Goal: Task Accomplishment & Management: Manage account settings

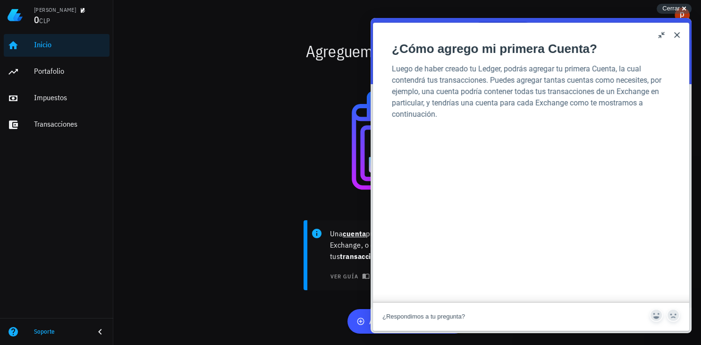
scroll to position [124, 0]
click at [678, 35] on button "Close" at bounding box center [677, 34] width 15 height 15
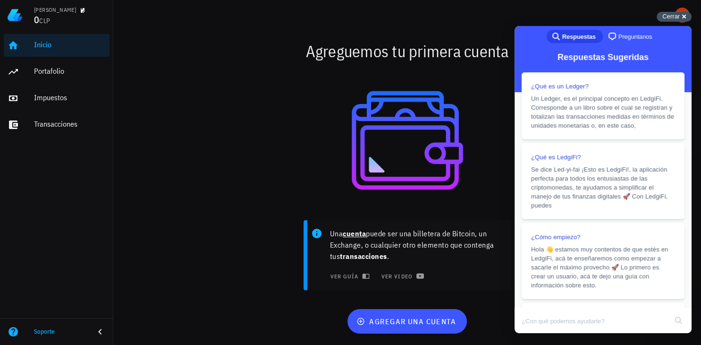
click at [680, 16] on span "Cerrar" at bounding box center [671, 16] width 17 height 7
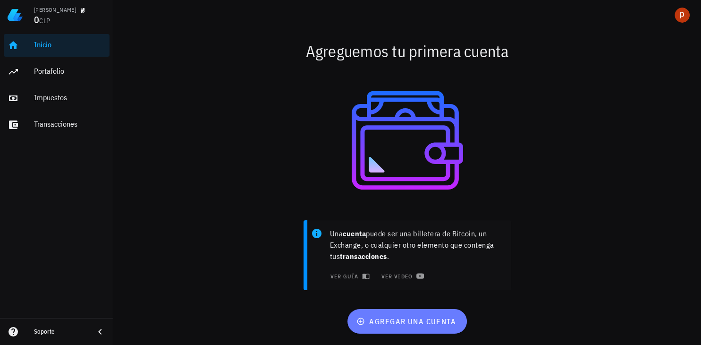
click at [365, 319] on span "agregar una cuenta" at bounding box center [407, 320] width 98 height 9
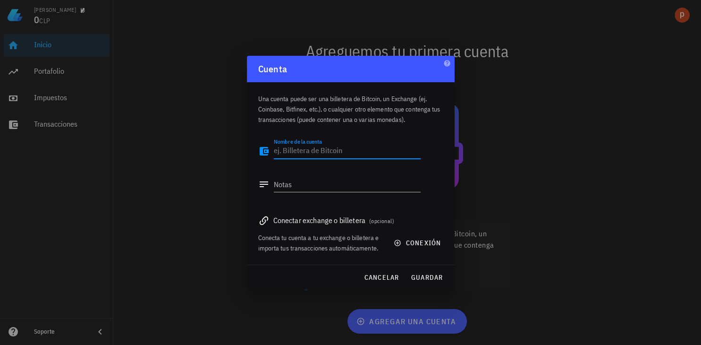
click at [328, 221] on div "Conectar exchange o billetera (opcional)" at bounding box center [350, 219] width 185 height 13
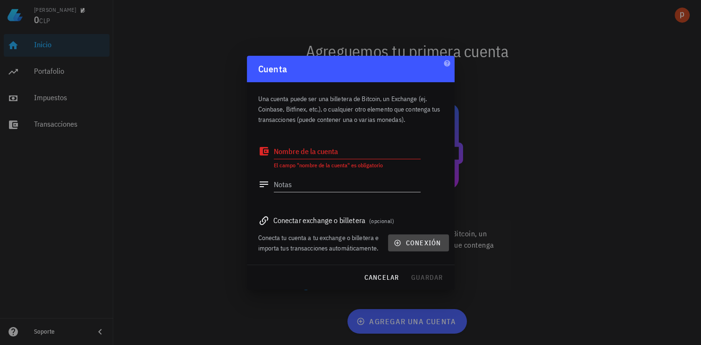
click at [401, 241] on icon "button" at bounding box center [398, 243] width 8 height 8
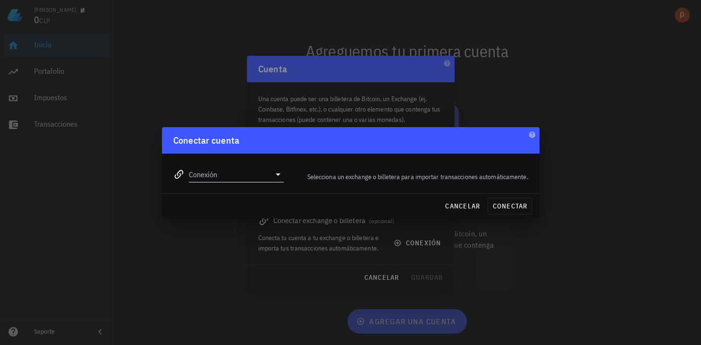
click at [254, 170] on input "Conexión" at bounding box center [230, 174] width 82 height 15
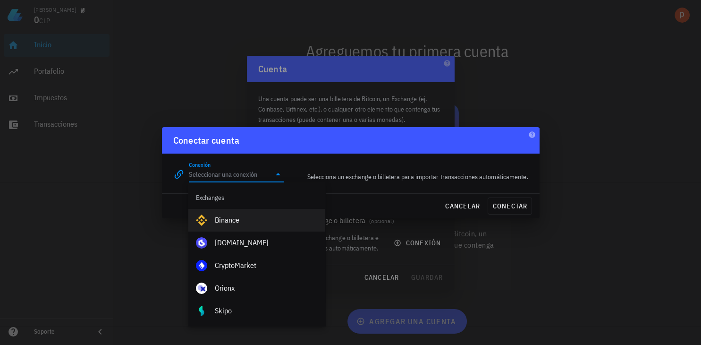
click at [245, 220] on div "Binance" at bounding box center [266, 219] width 103 height 9
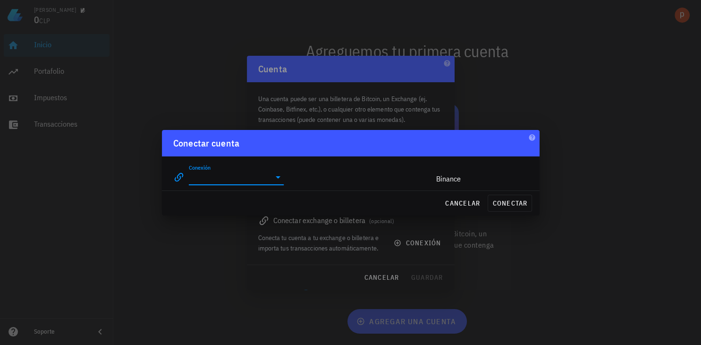
type input "Binance"
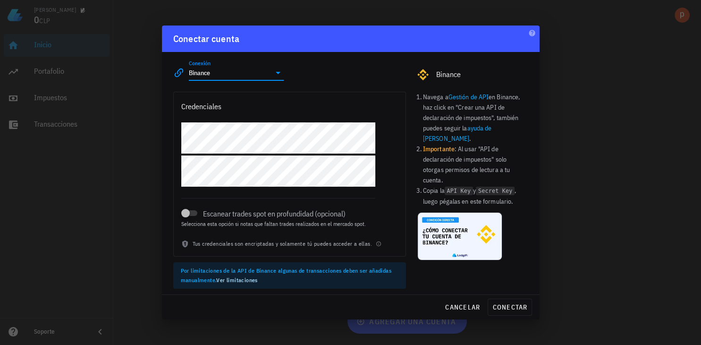
click at [224, 105] on div "Credenciales" at bounding box center [290, 106] width 232 height 28
click at [232, 111] on div "Credenciales" at bounding box center [290, 106] width 232 height 28
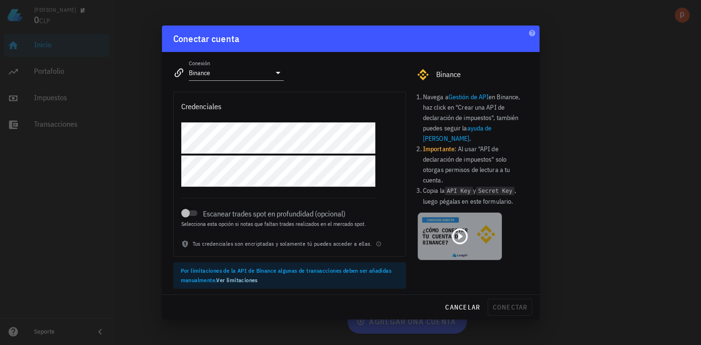
click at [444, 233] on div at bounding box center [460, 236] width 84 height 47
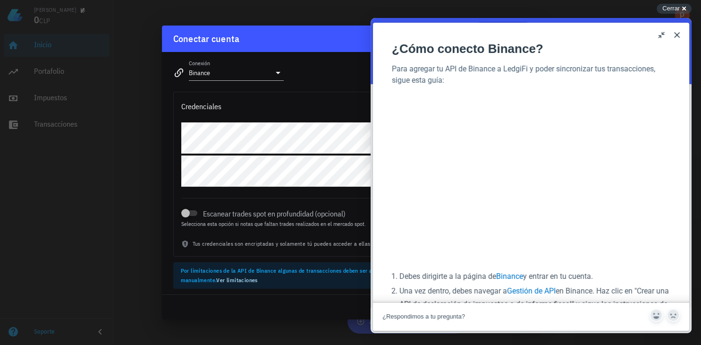
scroll to position [92, 0]
click at [678, 38] on button "Close" at bounding box center [677, 34] width 15 height 15
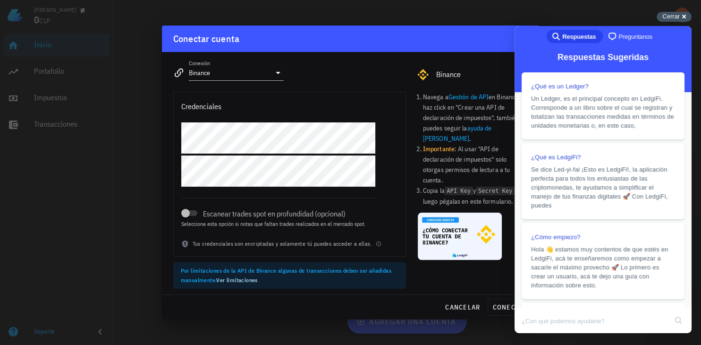
click at [681, 19] on div "Cerrar cross-small" at bounding box center [674, 17] width 35 height 10
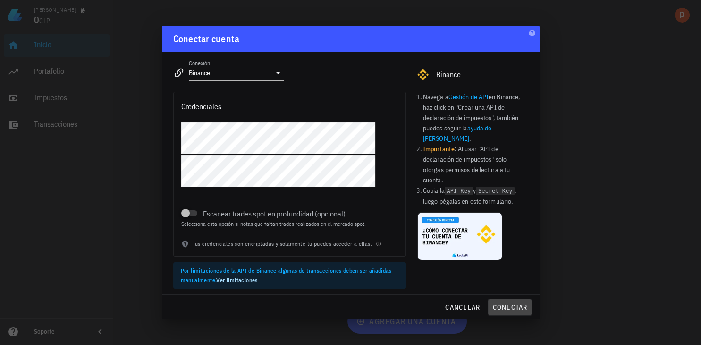
click at [500, 310] on span "conectar" at bounding box center [509, 307] width 35 height 9
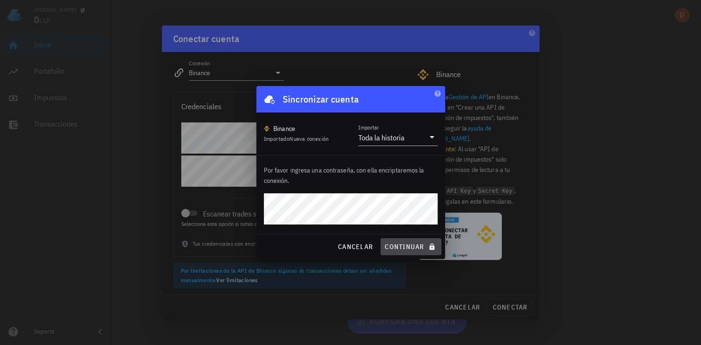
click at [400, 245] on span "continuar" at bounding box center [410, 246] width 53 height 9
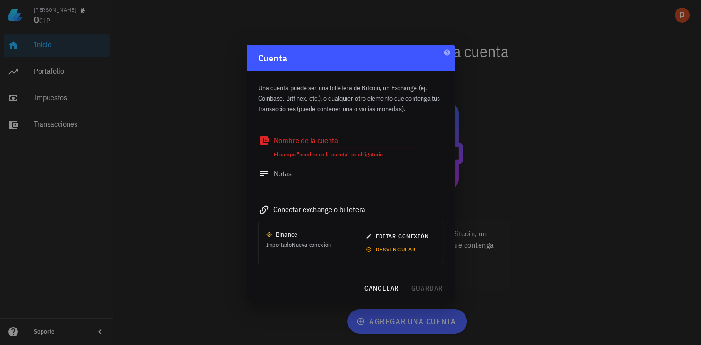
click at [301, 136] on div "Nombre de la cuenta" at bounding box center [347, 140] width 147 height 15
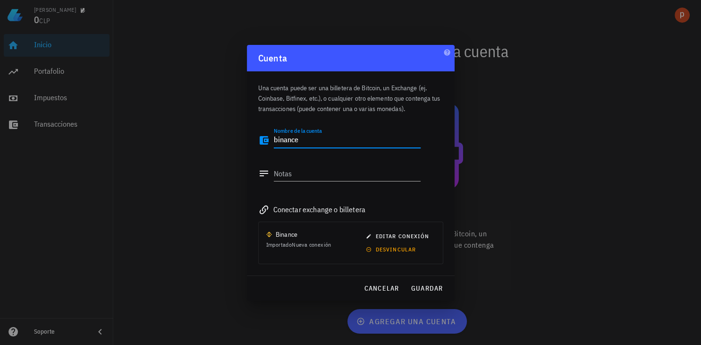
drag, startPoint x: 276, startPoint y: 141, endPoint x: 268, endPoint y: 140, distance: 7.6
click at [274, 140] on textarea "binance" at bounding box center [347, 140] width 147 height 15
type textarea "Binance"
click at [427, 288] on span "guardar" at bounding box center [427, 288] width 33 height 9
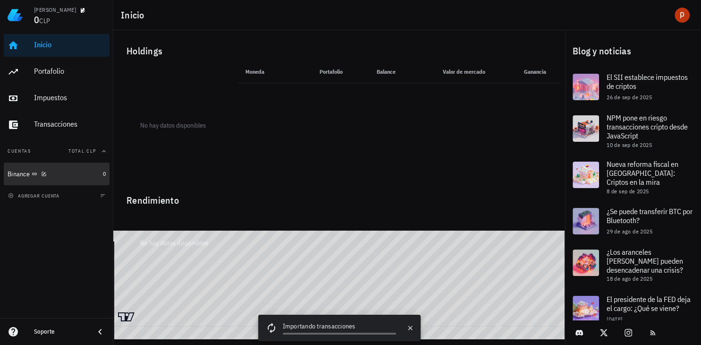
click at [63, 180] on div "Binance" at bounding box center [54, 174] width 92 height 20
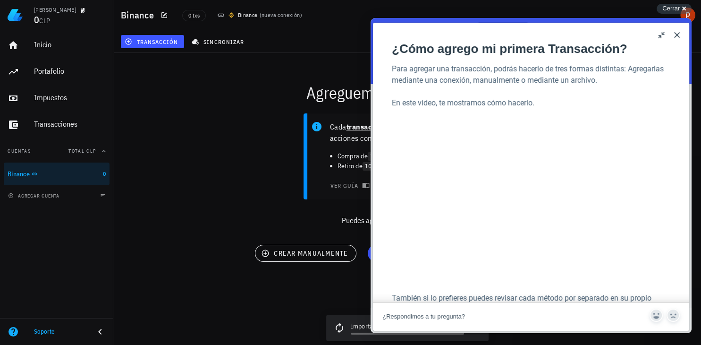
scroll to position [147, 0]
click at [678, 35] on button "Close" at bounding box center [677, 34] width 15 height 15
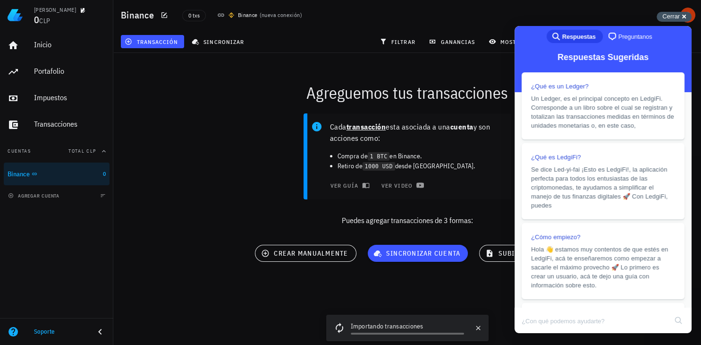
click at [682, 16] on div "Cerrar cross-small" at bounding box center [674, 17] width 35 height 10
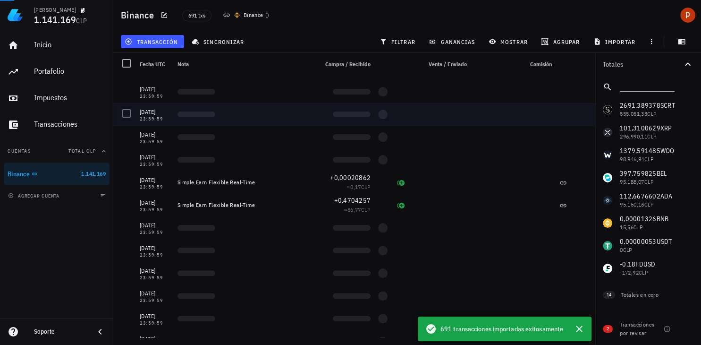
scroll to position [0, 0]
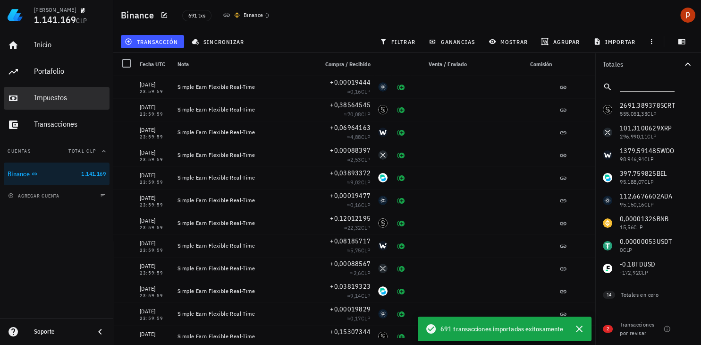
click at [64, 101] on div "Impuestos" at bounding box center [70, 97] width 72 height 9
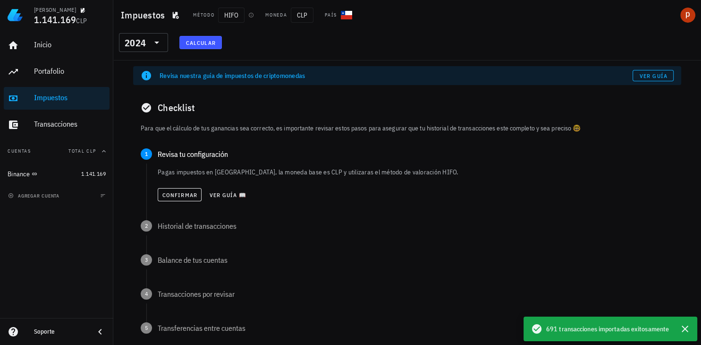
click at [211, 42] on span "Calcular" at bounding box center [201, 42] width 30 height 7
click at [184, 200] on button "Confirmar" at bounding box center [180, 194] width 44 height 13
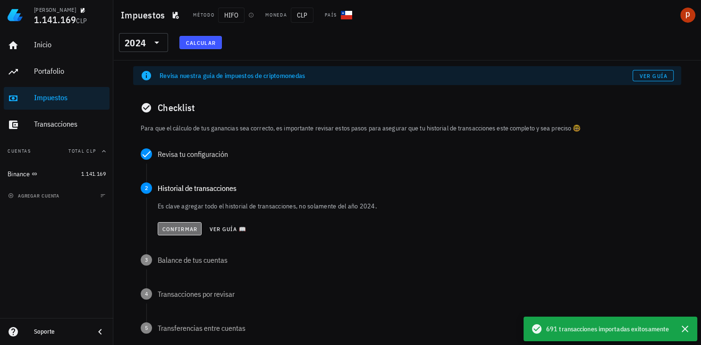
click at [182, 231] on span "Confirmar" at bounding box center [179, 228] width 35 height 7
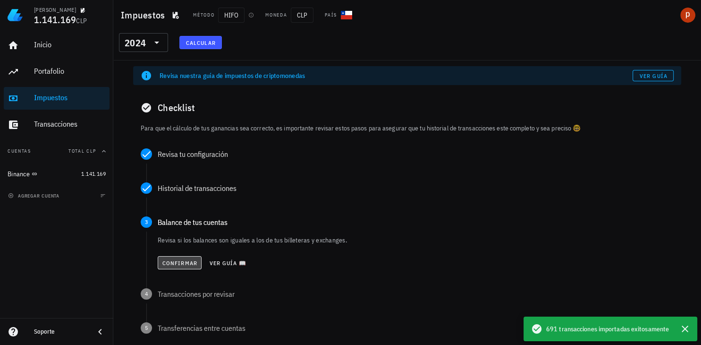
click at [165, 266] on span "Confirmar" at bounding box center [179, 262] width 35 height 7
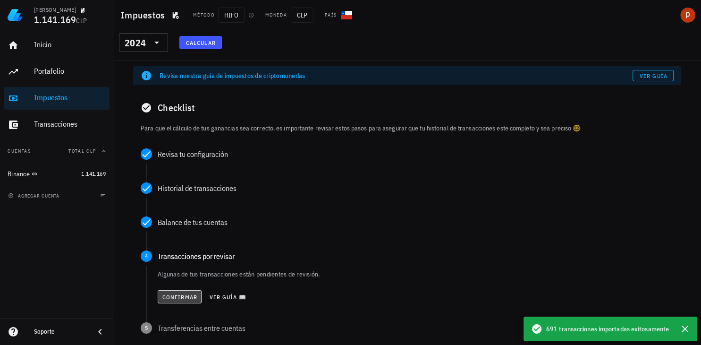
click at [170, 296] on span "Confirmar" at bounding box center [179, 296] width 35 height 7
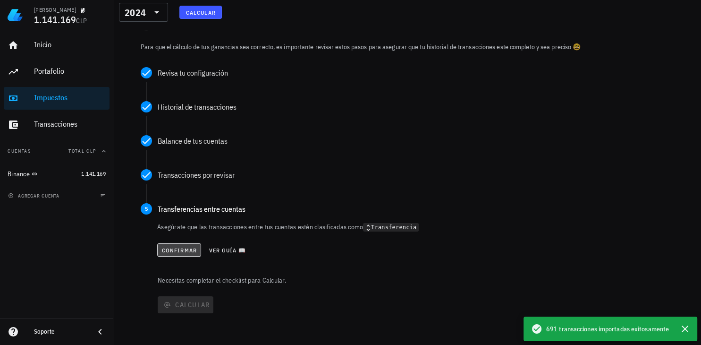
click at [180, 253] on button "Confirmar" at bounding box center [179, 249] width 44 height 13
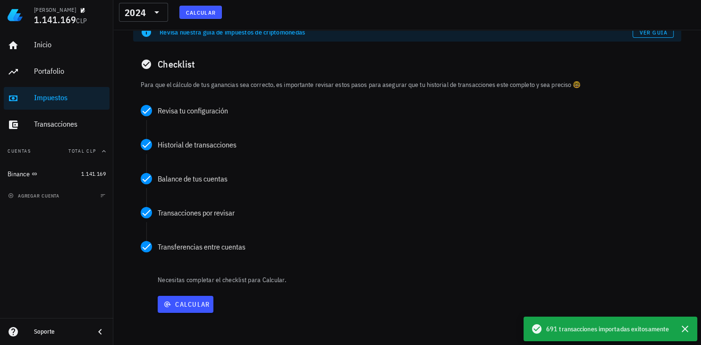
scroll to position [43, 0]
click at [185, 303] on span "Calcular" at bounding box center [186, 304] width 48 height 9
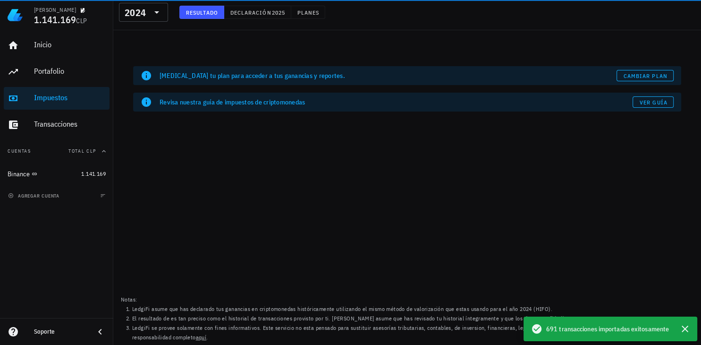
scroll to position [0, 0]
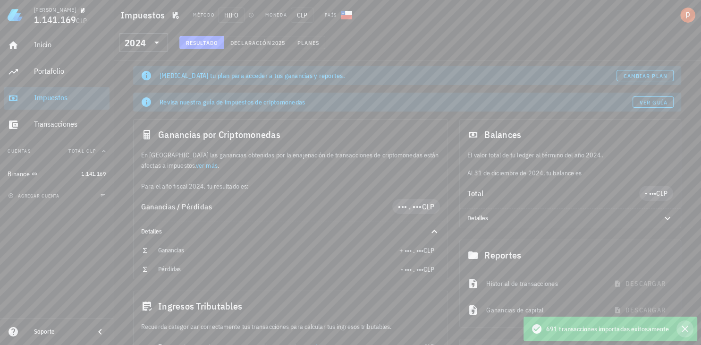
click at [687, 328] on icon "button" at bounding box center [685, 328] width 7 height 7
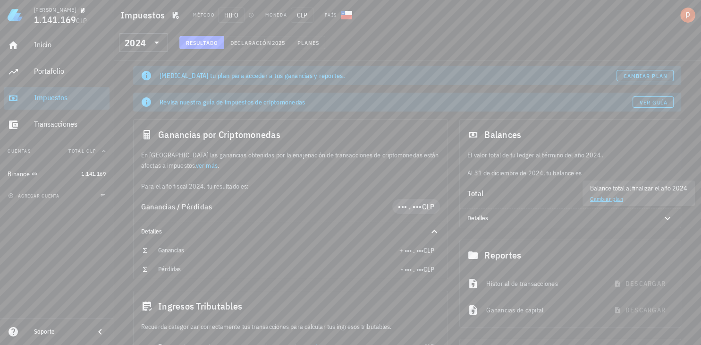
click at [647, 194] on div "Balance total al finalizar el año 2024 Cambiar plan" at bounding box center [639, 193] width 112 height 26
click at [549, 195] on div "Total" at bounding box center [554, 193] width 172 height 8
click at [162, 39] on icon at bounding box center [156, 42] width 11 height 11
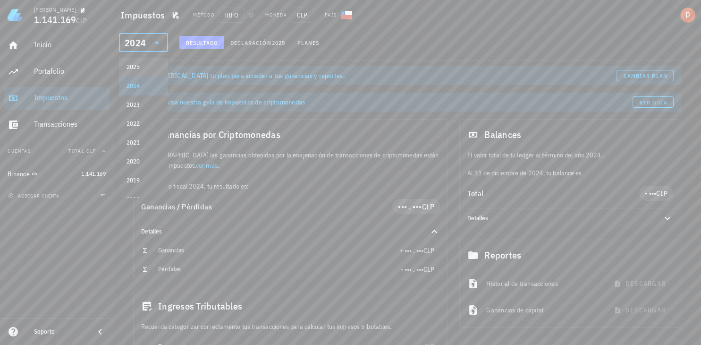
click at [150, 64] on div "2025" at bounding box center [144, 67] width 34 height 8
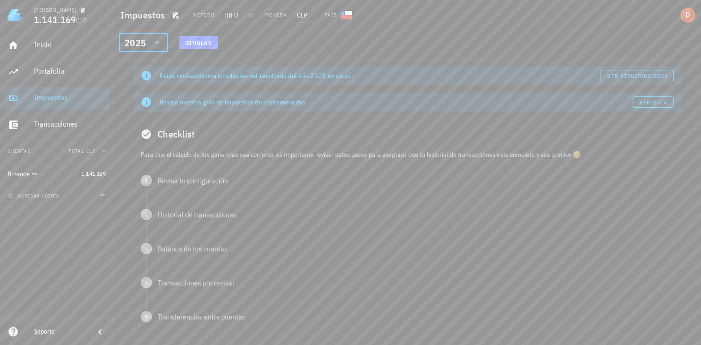
click at [193, 41] on span "Simular" at bounding box center [199, 42] width 26 height 7
click at [165, 182] on div "Revisa tu configuración" at bounding box center [416, 181] width 516 height 8
click at [171, 183] on div "Revisa tu configuración" at bounding box center [416, 181] width 516 height 8
click at [164, 223] on span "Confirmar" at bounding box center [179, 221] width 35 height 7
click at [170, 257] on span "Confirmar" at bounding box center [179, 255] width 35 height 7
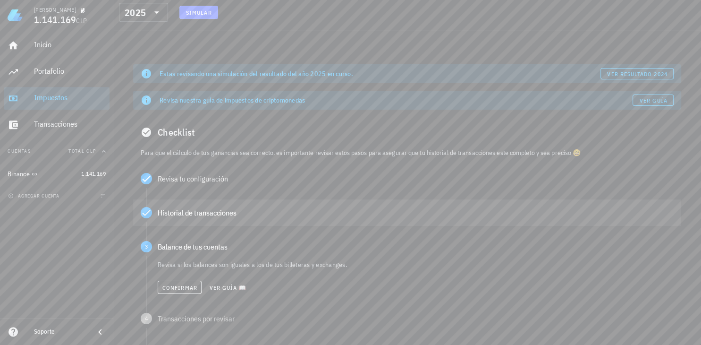
scroll to position [50, 0]
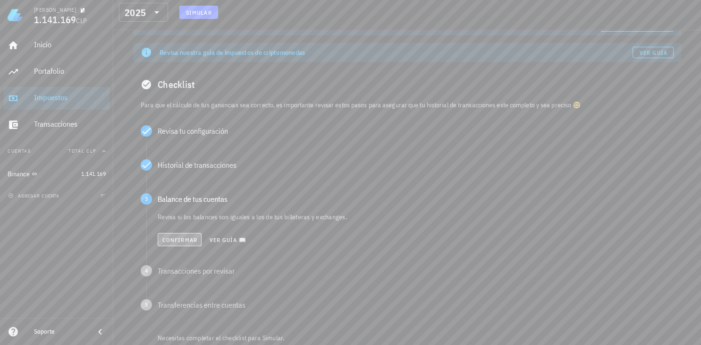
click at [175, 240] on span "Confirmar" at bounding box center [179, 239] width 35 height 7
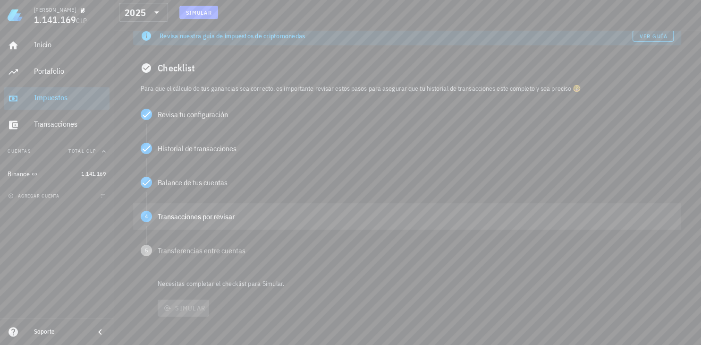
scroll to position [70, 0]
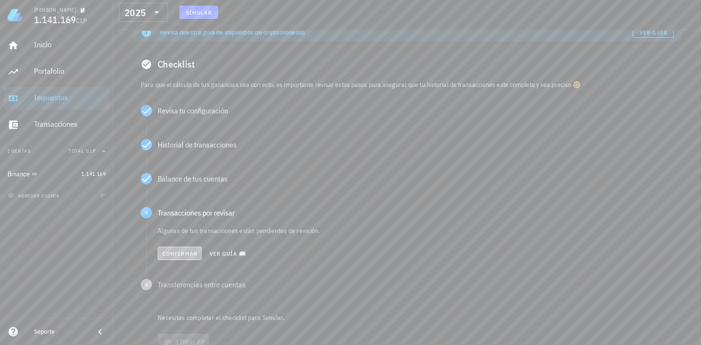
click at [164, 252] on span "Confirmar" at bounding box center [179, 253] width 35 height 7
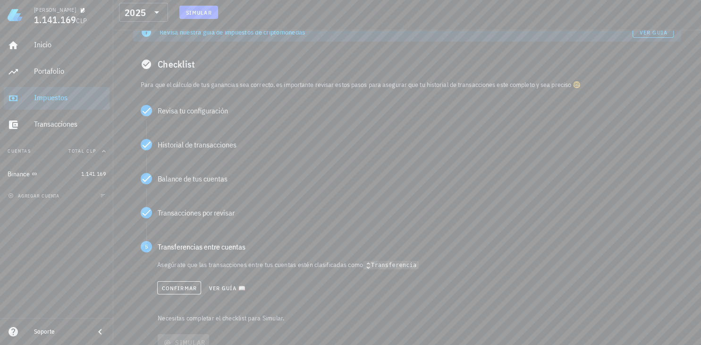
click at [171, 296] on div "Confirmar Ver guía 📖" at bounding box center [415, 287] width 517 height 21
click at [175, 291] on button "Confirmar" at bounding box center [179, 287] width 44 height 13
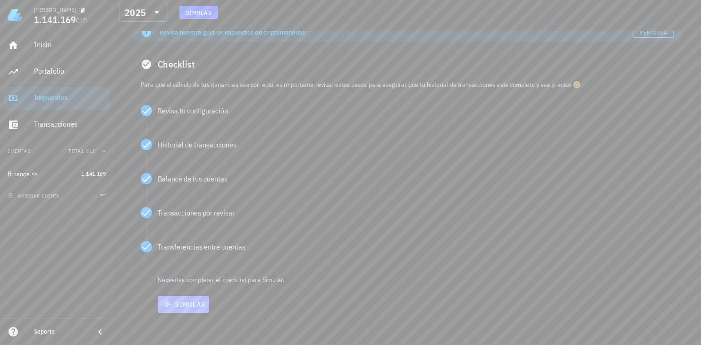
click at [201, 305] on span "Simular" at bounding box center [184, 304] width 44 height 9
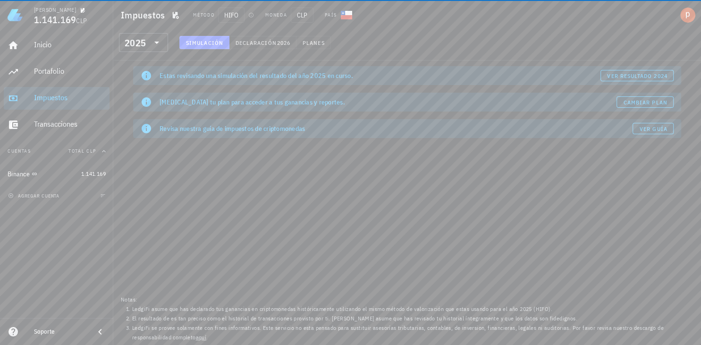
scroll to position [0, 0]
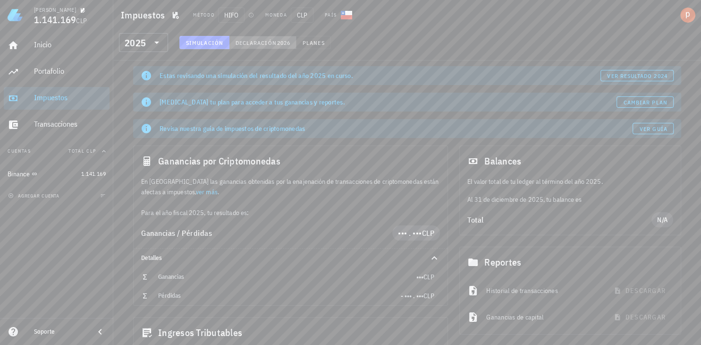
click at [258, 38] on button "Declaración 2026" at bounding box center [263, 42] width 67 height 13
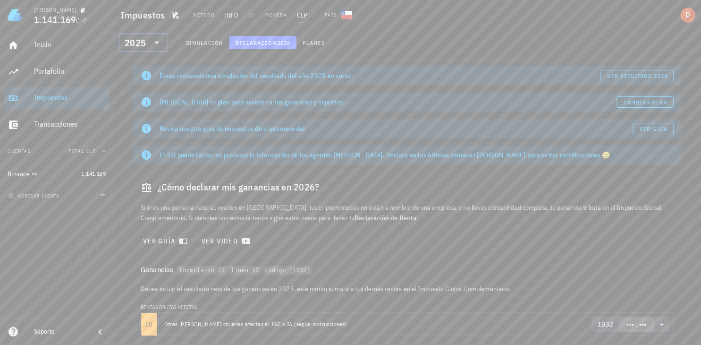
click at [154, 46] on icon at bounding box center [156, 42] width 11 height 11
click at [136, 110] on div "2023" at bounding box center [144, 104] width 34 height 15
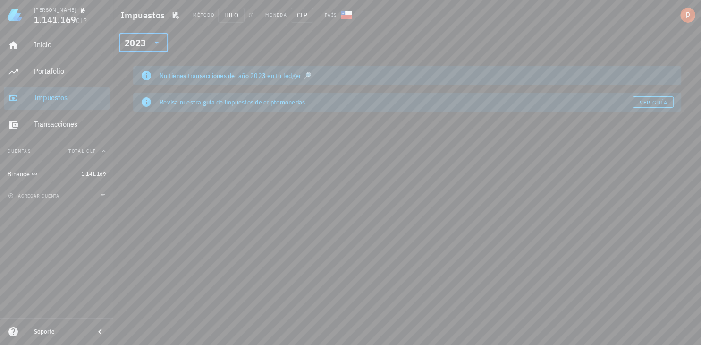
click at [157, 38] on icon at bounding box center [156, 42] width 11 height 11
click at [142, 92] on div "2024" at bounding box center [144, 85] width 34 height 15
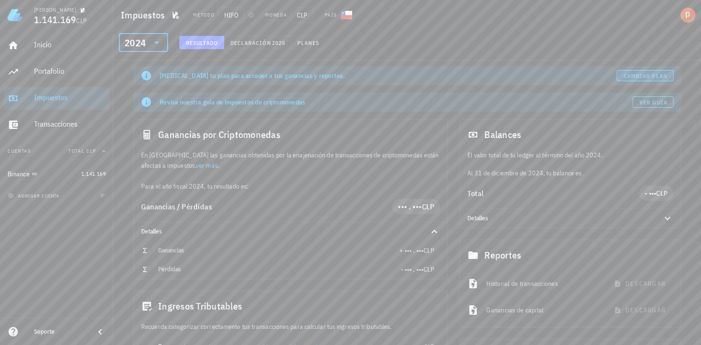
click at [637, 75] on span "Cambiar plan" at bounding box center [645, 75] width 44 height 7
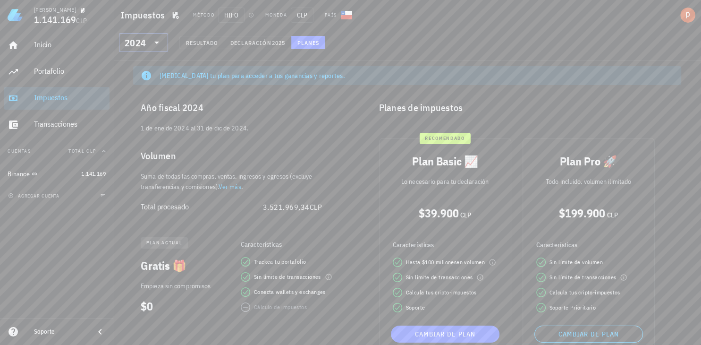
click at [152, 43] on icon at bounding box center [156, 42] width 11 height 11
click at [150, 43] on div at bounding box center [155, 42] width 13 height 11
click at [60, 45] on div "Inicio" at bounding box center [70, 44] width 72 height 9
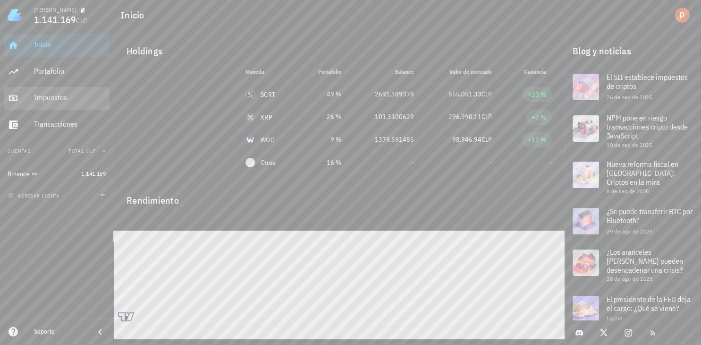
click at [37, 102] on div "Impuestos" at bounding box center [70, 97] width 72 height 9
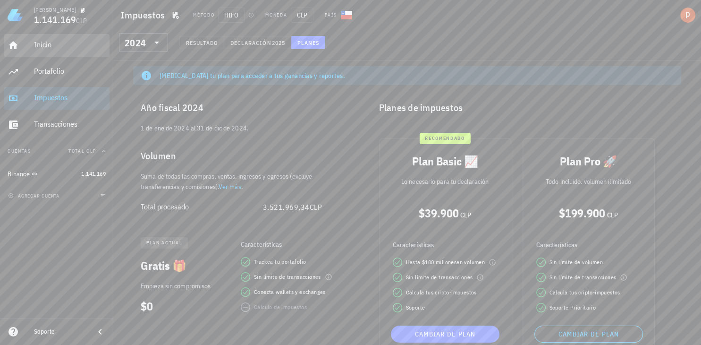
click at [48, 37] on div "Inicio" at bounding box center [70, 44] width 72 height 21
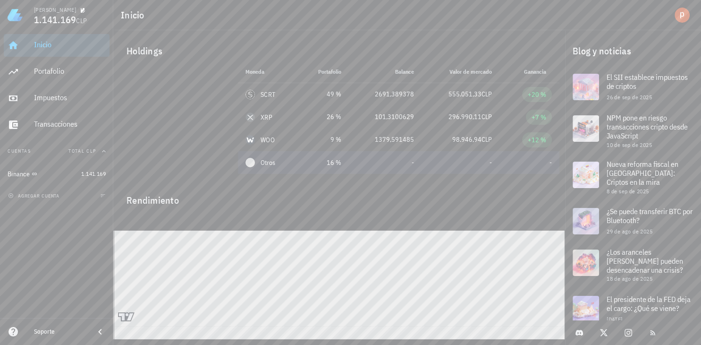
click at [271, 164] on span "Otros" at bounding box center [268, 163] width 15 height 10
click at [502, 169] on td "-" at bounding box center [530, 162] width 60 height 23
click at [275, 172] on td "Otros" at bounding box center [268, 162] width 60 height 23
click at [438, 177] on div "Moneda Portafolio Precio Balance Valor de mercado Ganancia SCRT 49 % 206,23 CLP…" at bounding box center [398, 119] width 333 height 119
click at [252, 165] on div at bounding box center [250, 162] width 9 height 9
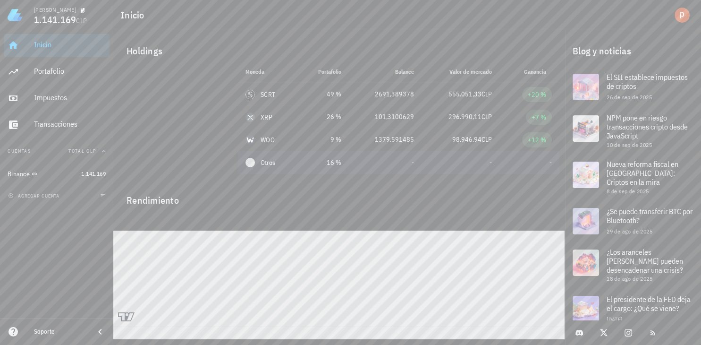
click at [453, 166] on td "-" at bounding box center [461, 162] width 78 height 23
click at [549, 163] on td "-" at bounding box center [530, 162] width 60 height 23
click at [537, 164] on td "-" at bounding box center [530, 162] width 60 height 23
click at [263, 162] on span "Otros" at bounding box center [268, 163] width 15 height 10
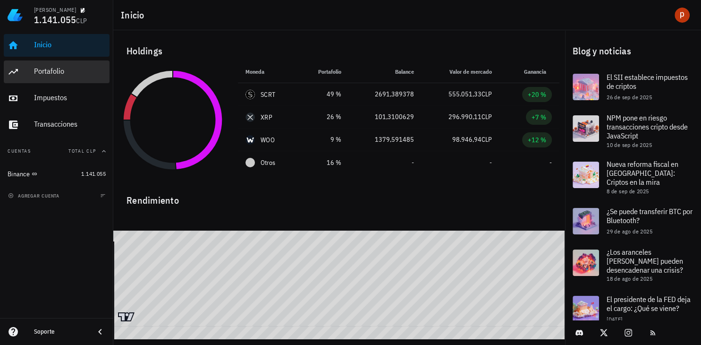
click at [64, 76] on div "Portafolio" at bounding box center [70, 71] width 72 height 9
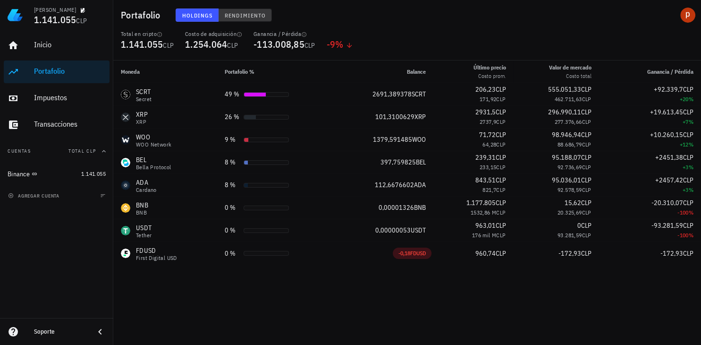
click at [247, 14] on span "Rendimiento" at bounding box center [245, 15] width 42 height 7
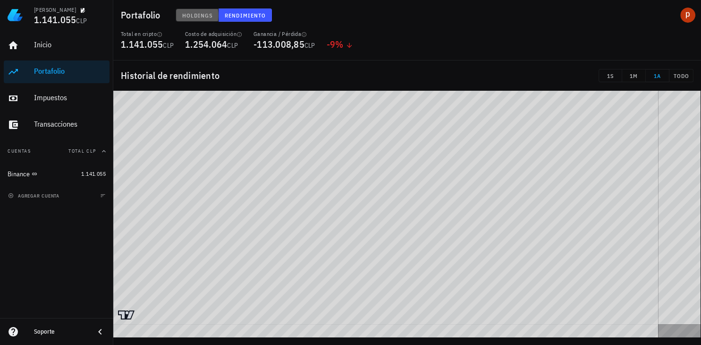
click at [203, 15] on span "Holdings" at bounding box center [197, 15] width 31 height 7
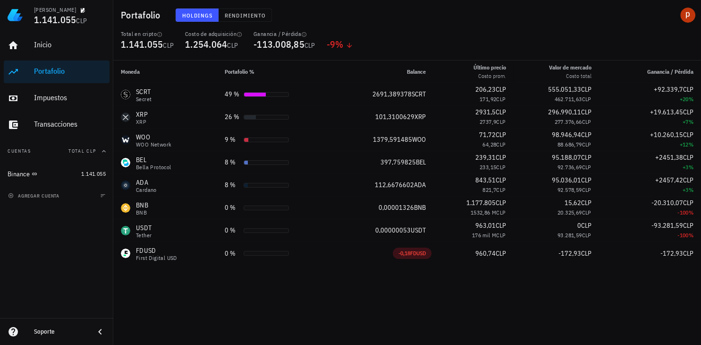
click at [641, 316] on div "Moneda Portafolio % Balance Último precio Costo prom. Valor [PERSON_NAME] Costo…" at bounding box center [407, 202] width 588 height 284
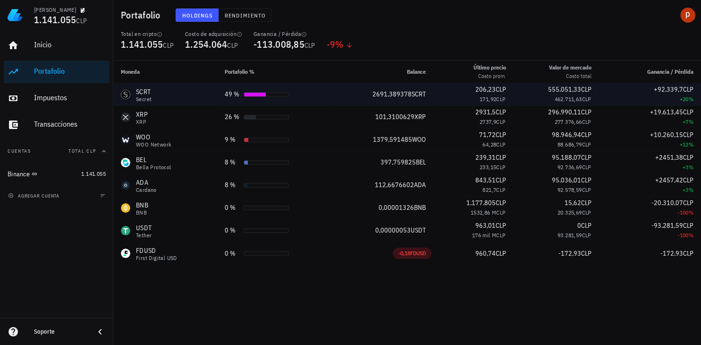
drag, startPoint x: 551, startPoint y: 100, endPoint x: 594, endPoint y: 101, distance: 43.0
click at [594, 101] on td "555.051,33 CLP 462.711,63 CLP" at bounding box center [555, 94] width 85 height 23
click at [611, 102] on div "+20 %" at bounding box center [650, 98] width 87 height 9
